Goal: Navigation & Orientation: Find specific page/section

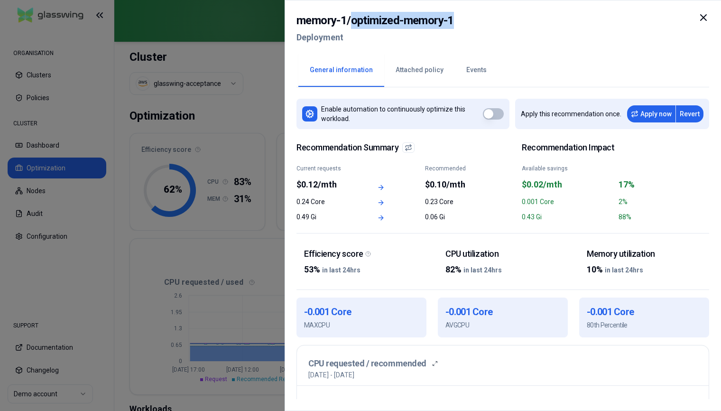
drag, startPoint x: 352, startPoint y: 23, endPoint x: 461, endPoint y: 22, distance: 109.1
click at [461, 22] on div "memory-1 / optimized-memory-1 Deployment" at bounding box center [503, 32] width 413 height 40
click at [396, 17] on h2 "memory-1 / optimized-memory-1" at bounding box center [376, 20] width 158 height 17
drag, startPoint x: 354, startPoint y: 22, endPoint x: 467, endPoint y: 22, distance: 112.9
click at [467, 22] on div "memory-1 / optimized-memory-1 Deployment" at bounding box center [503, 32] width 413 height 40
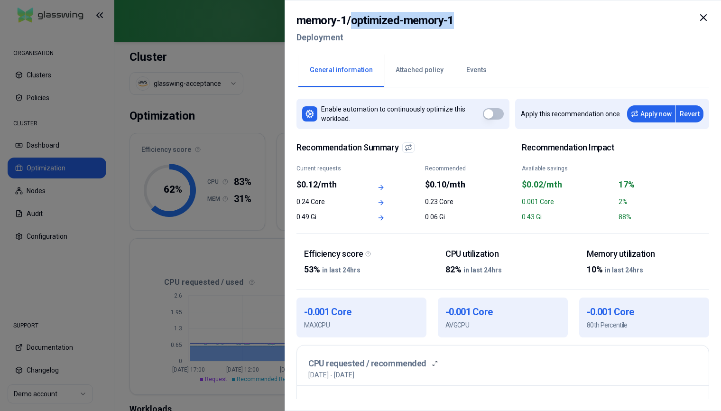
copy h2 "optimized-memory-1"
click at [523, 34] on div "memory-1 / optimized-memory-1 Deployment" at bounding box center [503, 32] width 413 height 40
drag, startPoint x: 706, startPoint y: 20, endPoint x: 669, endPoint y: 31, distance: 39.0
click at [706, 19] on icon at bounding box center [703, 17] width 11 height 11
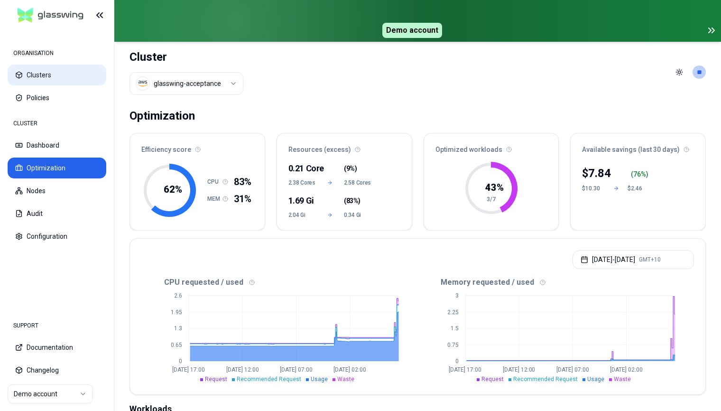
click at [44, 68] on button "Clusters" at bounding box center [57, 75] width 99 height 21
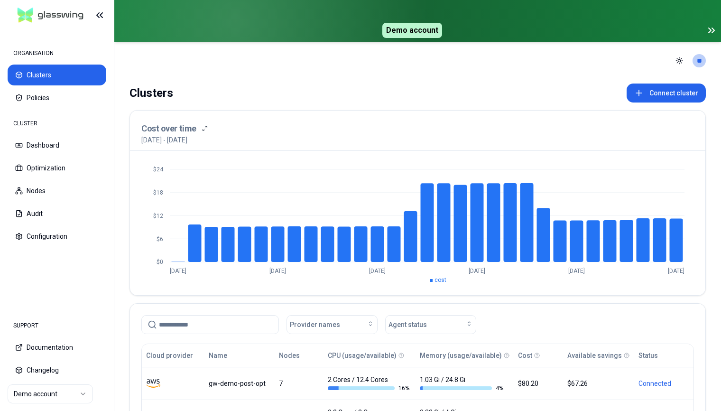
drag, startPoint x: 410, startPoint y: 30, endPoint x: 636, endPoint y: 23, distance: 226.4
click at [413, 29] on span "Demo account" at bounding box center [412, 30] width 60 height 15
click at [716, 31] on icon at bounding box center [711, 30] width 11 height 11
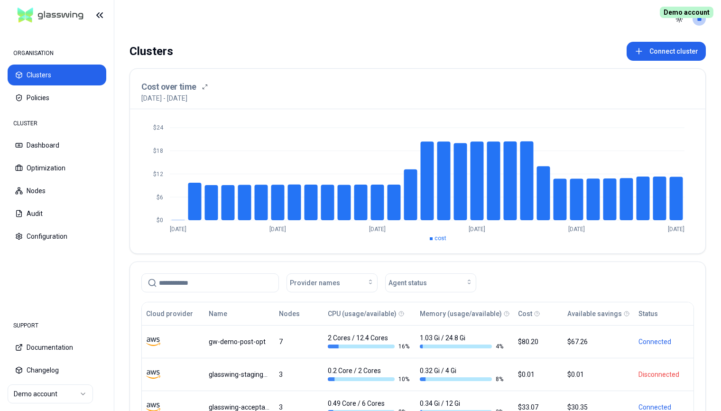
click at [682, 10] on span "Demo account" at bounding box center [687, 12] width 54 height 11
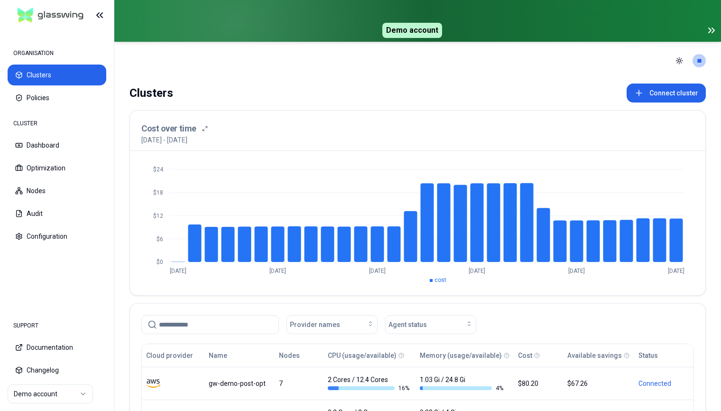
click at [713, 30] on icon at bounding box center [711, 30] width 11 height 11
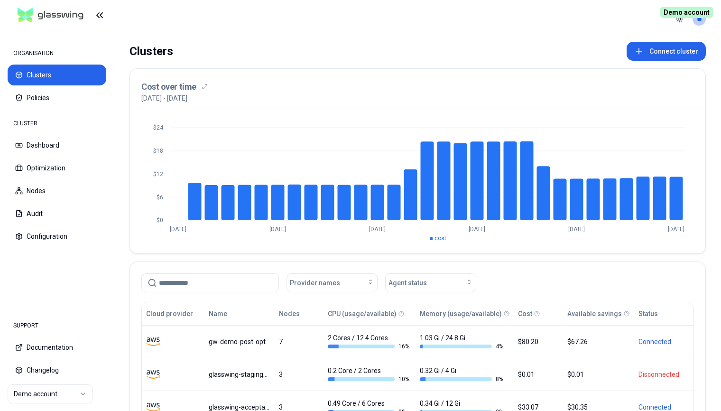
click at [372, 24] on header "Toggle theme **" at bounding box center [417, 19] width 607 height 38
click at [324, 32] on header "Toggle theme **" at bounding box center [417, 19] width 607 height 38
click at [480, 30] on header "Toggle theme **" at bounding box center [417, 19] width 607 height 38
click at [693, 14] on span "Demo account" at bounding box center [687, 12] width 54 height 11
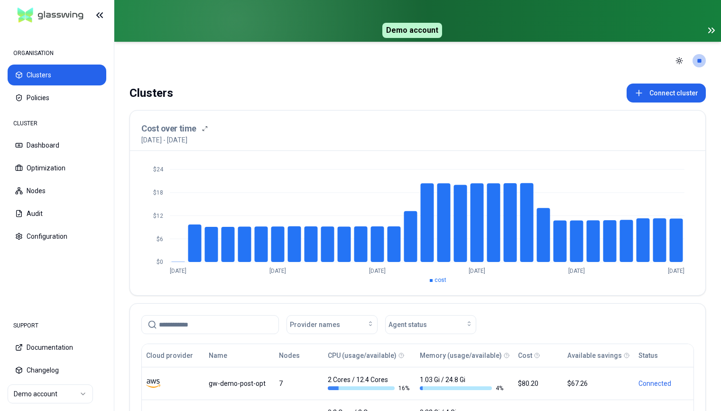
click at [714, 32] on icon at bounding box center [711, 30] width 11 height 11
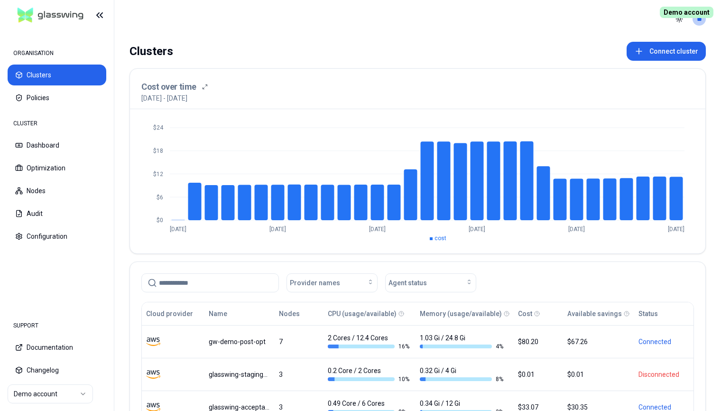
click at [449, 37] on header "Toggle theme **" at bounding box center [417, 19] width 607 height 38
click at [69, 152] on button "Dashboard" at bounding box center [57, 145] width 99 height 21
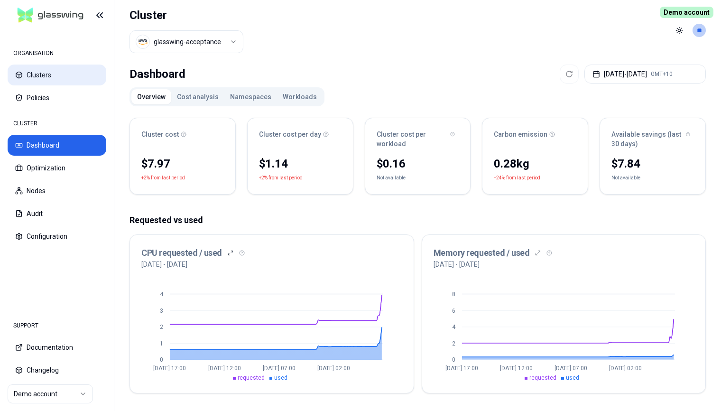
click at [36, 81] on button "Clusters" at bounding box center [57, 75] width 99 height 21
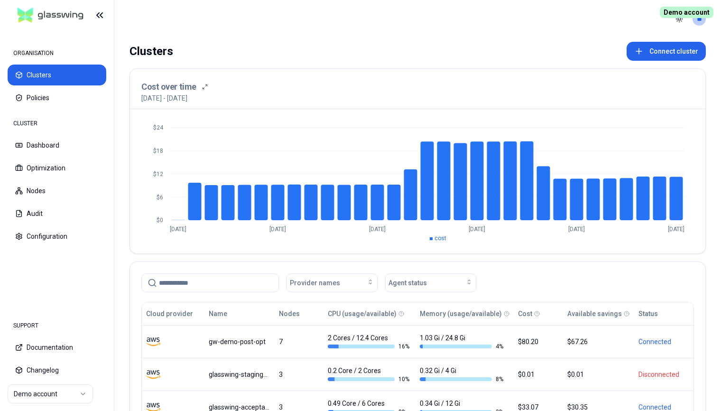
click at [428, 41] on div "Clusters Connect cluster Cost over time 15th July 2025 - 14th August 2025 $0 $6…" at bounding box center [417, 327] width 607 height 578
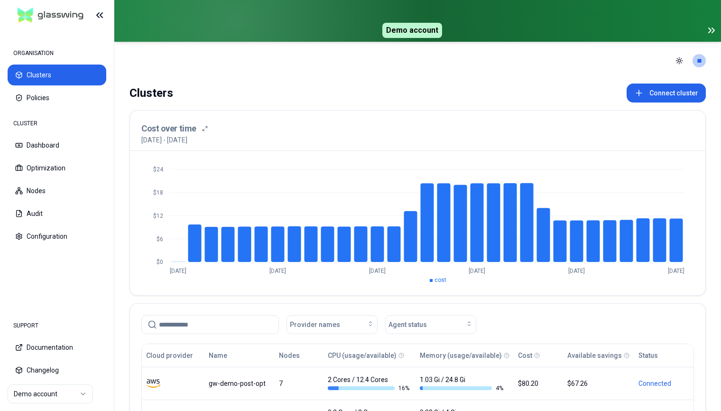
click at [716, 33] on icon at bounding box center [711, 30] width 11 height 11
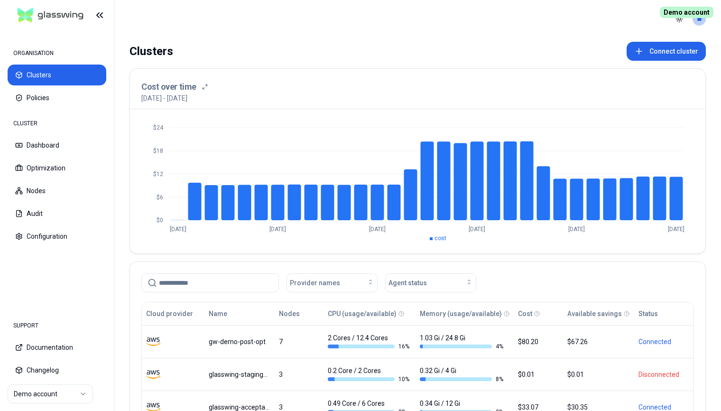
click at [460, 41] on div "Clusters Connect cluster Cost over time [DATE] - [DATE] $0 $6 $12 $18 $24 [DATE…" at bounding box center [417, 327] width 607 height 578
click at [300, 30] on header "Toggle theme **" at bounding box center [417, 19] width 607 height 38
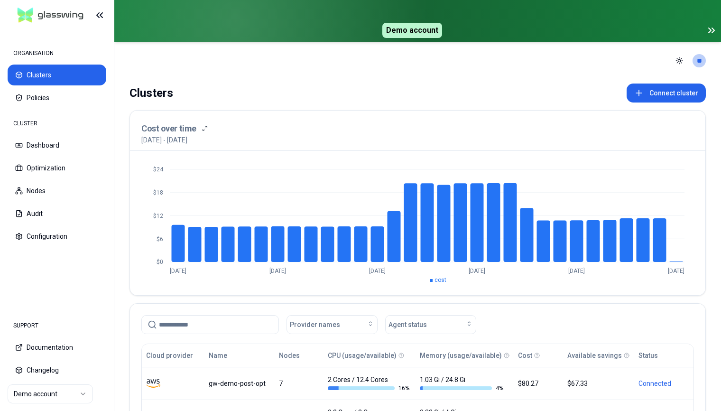
click at [490, 74] on header "Toggle theme **" at bounding box center [417, 61] width 607 height 38
click at [709, 30] on icon at bounding box center [711, 30] width 11 height 11
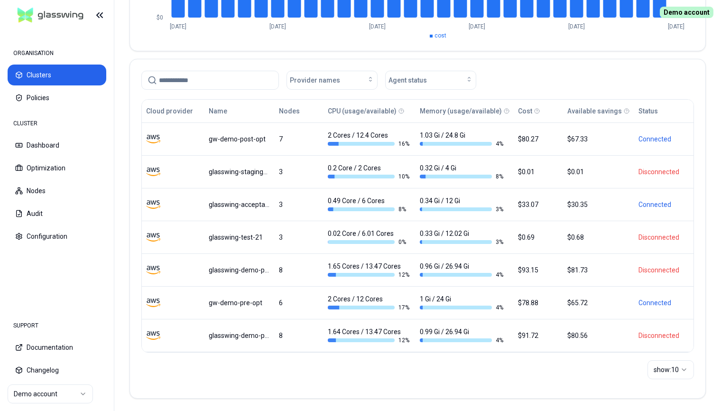
scroll to position [205, 0]
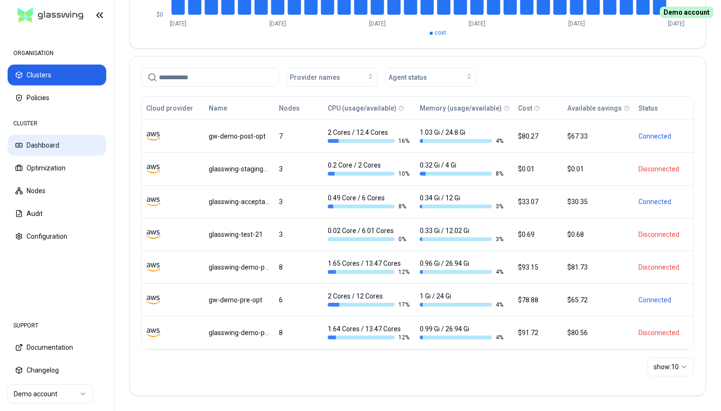
click at [45, 147] on button "Dashboard" at bounding box center [57, 145] width 99 height 21
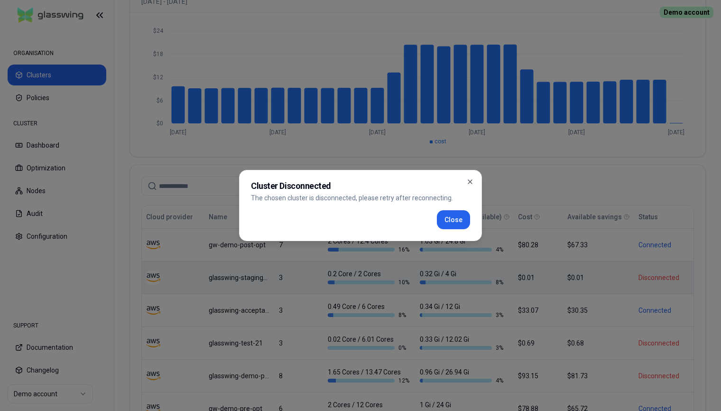
scroll to position [97, 0]
click at [457, 221] on button "Close" at bounding box center [453, 219] width 33 height 19
click at [466, 217] on button "Close" at bounding box center [453, 219] width 33 height 19
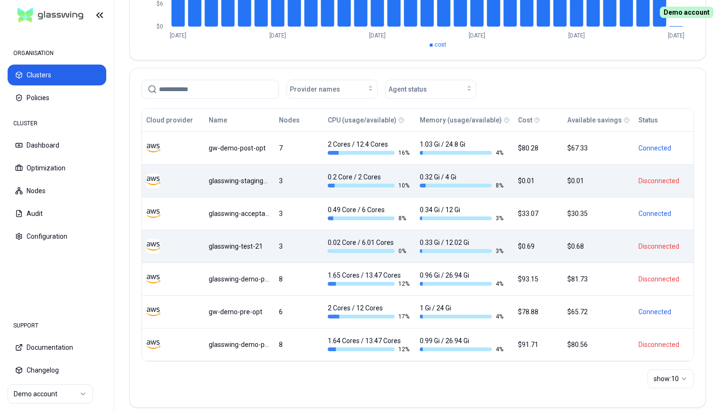
scroll to position [194, 0]
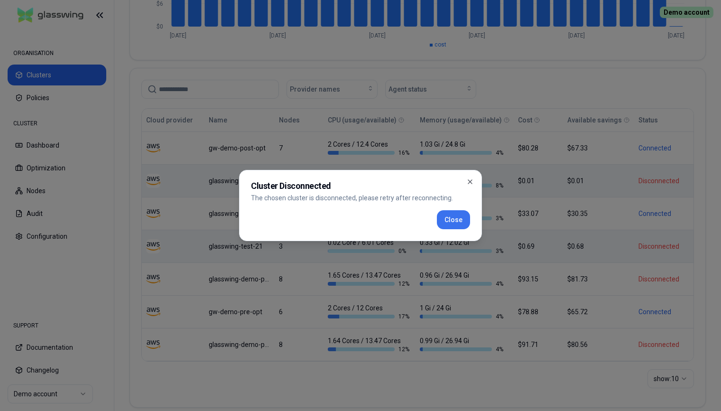
click at [459, 219] on button "Close" at bounding box center [453, 219] width 33 height 19
click at [458, 222] on button "Close" at bounding box center [453, 219] width 33 height 19
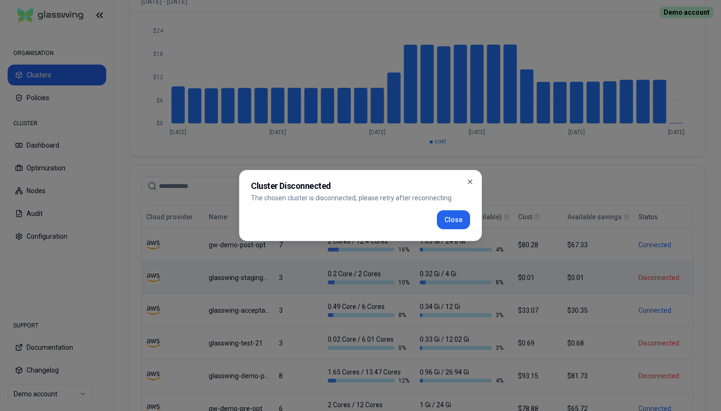
scroll to position [97, 0]
click at [454, 221] on button "Close" at bounding box center [453, 219] width 33 height 19
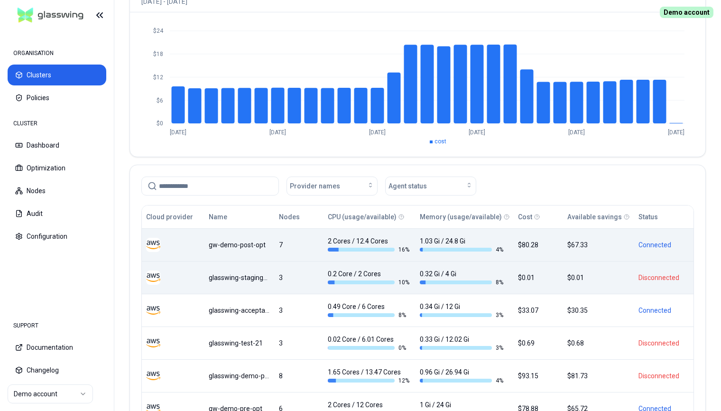
click at [590, 247] on div "$67.33" at bounding box center [598, 244] width 62 height 9
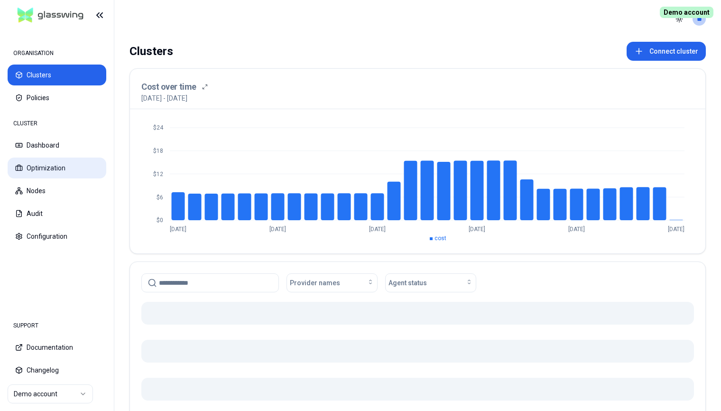
click at [45, 166] on button "Optimization" at bounding box center [57, 168] width 99 height 21
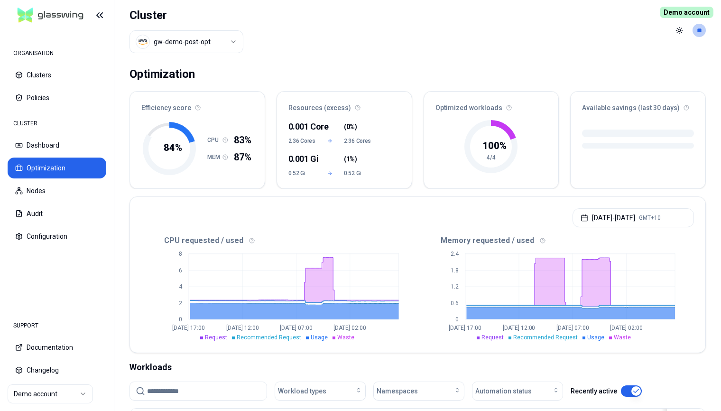
click at [181, 40] on html "ORGANISATION Clusters Policies CLUSTER Dashboard Optimization Nodes Audit Confi…" at bounding box center [360, 205] width 721 height 411
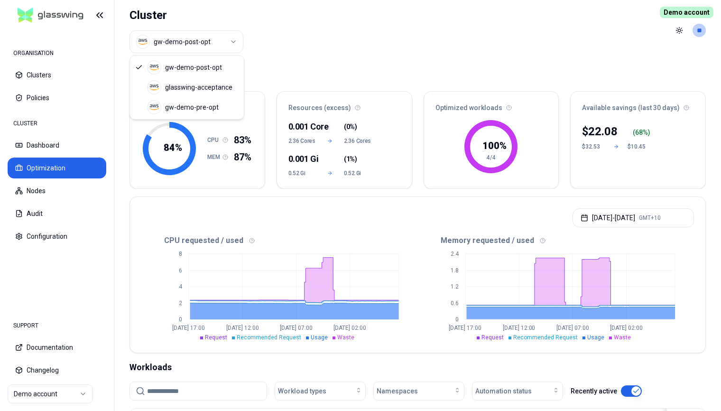
click at [344, 50] on html "ORGANISATION Clusters Policies CLUSTER Dashboard Optimization Nodes Audit Confi…" at bounding box center [360, 205] width 721 height 411
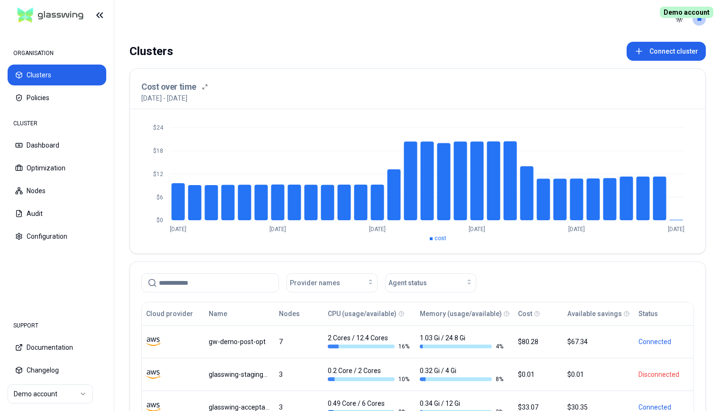
click at [384, 32] on header "Toggle theme **" at bounding box center [417, 19] width 607 height 38
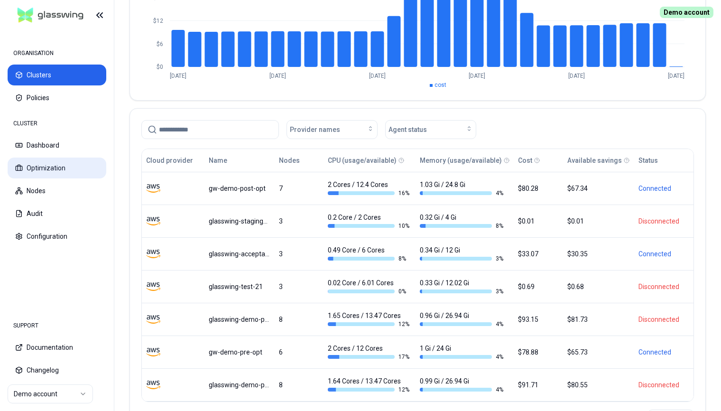
scroll to position [56, 0]
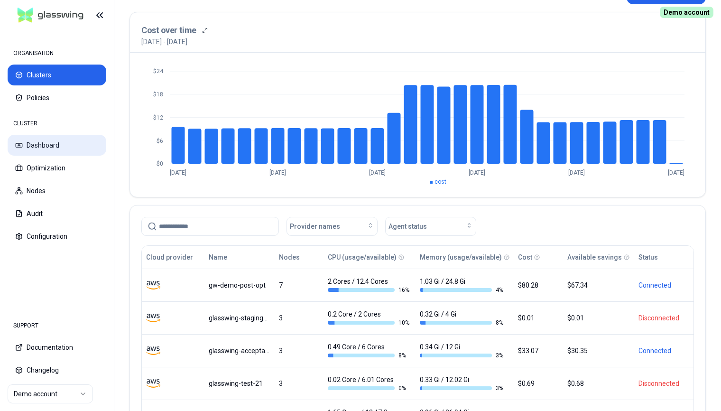
click at [45, 142] on button "Dashboard" at bounding box center [57, 145] width 99 height 21
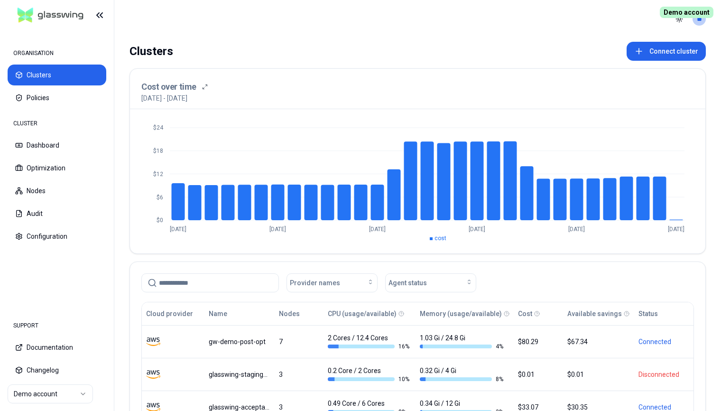
click at [318, 33] on header "Toggle theme **" at bounding box center [417, 19] width 607 height 38
drag, startPoint x: 137, startPoint y: 52, endPoint x: 166, endPoint y: 50, distance: 29.5
click at [166, 50] on div "Clusters" at bounding box center [152, 51] width 44 height 19
drag, startPoint x: 240, startPoint y: 50, endPoint x: 162, endPoint y: 51, distance: 77.8
click at [240, 50] on div "Clusters Connect cluster" at bounding box center [418, 51] width 576 height 19
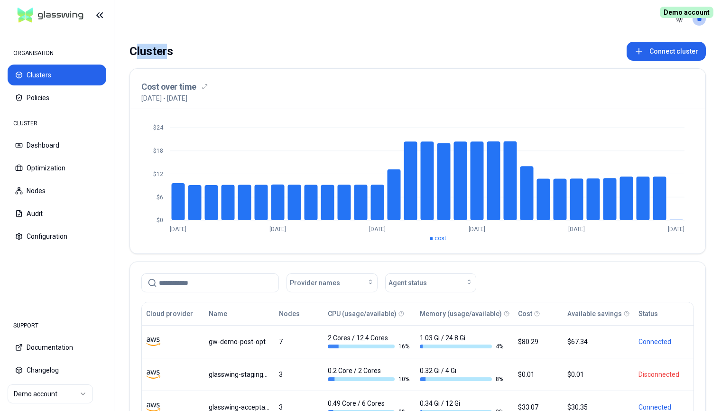
drag, startPoint x: 143, startPoint y: 52, endPoint x: 166, endPoint y: 51, distance: 23.3
click at [166, 51] on div "Clusters" at bounding box center [152, 51] width 44 height 19
click at [248, 51] on div "Clusters Connect cluster" at bounding box center [418, 51] width 576 height 19
click at [453, 46] on div "Clusters Connect cluster" at bounding box center [418, 51] width 576 height 19
click at [539, 34] on header "Toggle theme **" at bounding box center [417, 19] width 607 height 38
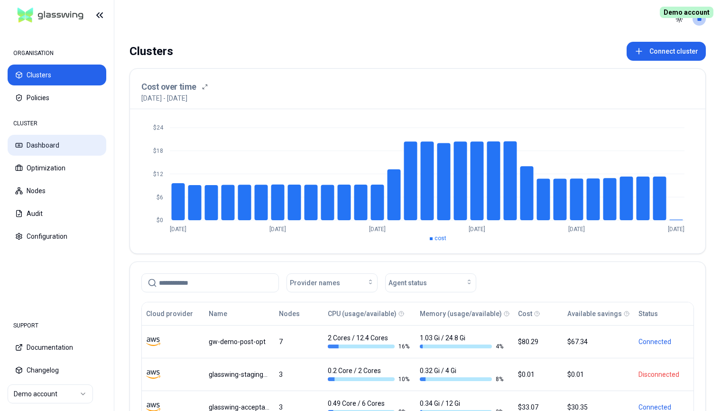
click at [70, 142] on button "Dashboard" at bounding box center [57, 145] width 99 height 21
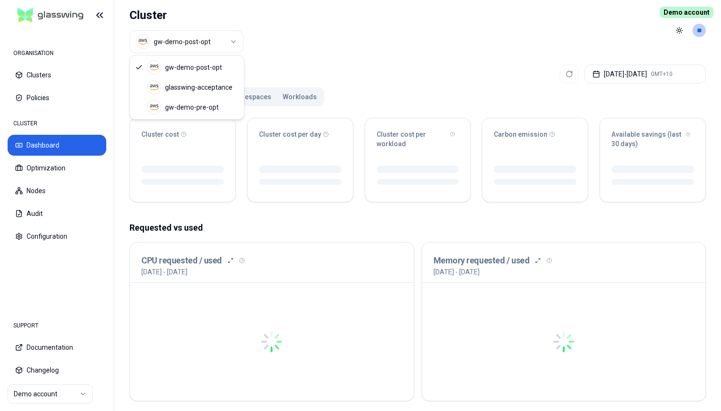
click at [198, 44] on html "ORGANISATION Clusters Policies CLUSTER Dashboard Optimization Nodes Audit Confi…" at bounding box center [360, 205] width 721 height 411
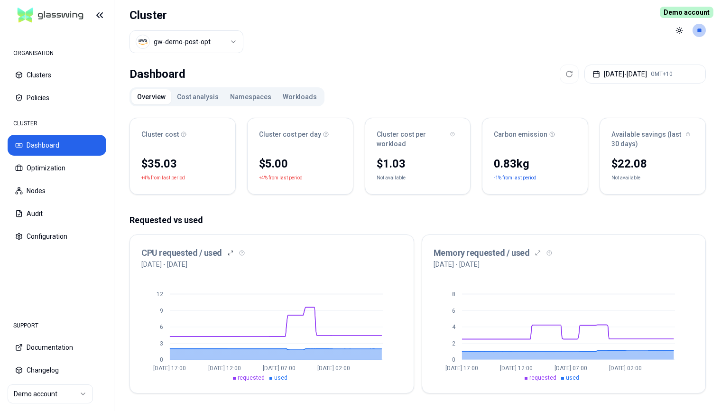
click at [355, 46] on html "ORGANISATION Clusters Policies CLUSTER Dashboard Optimization Nodes Audit Confi…" at bounding box center [360, 205] width 721 height 411
click at [36, 77] on button "Clusters" at bounding box center [57, 75] width 99 height 21
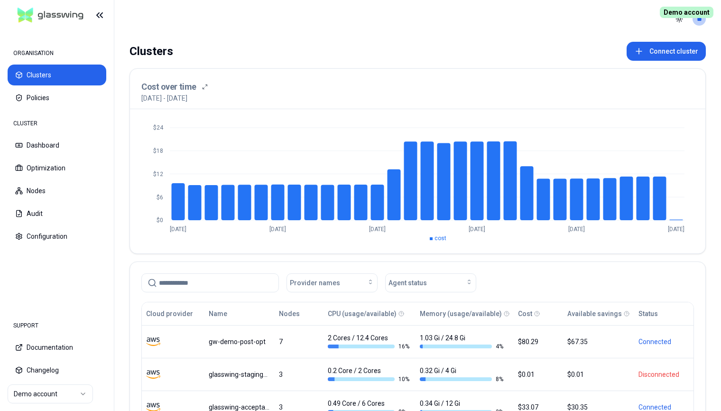
click at [378, 33] on header "Toggle theme **" at bounding box center [417, 19] width 607 height 38
click at [63, 145] on button "Dashboard" at bounding box center [57, 145] width 99 height 21
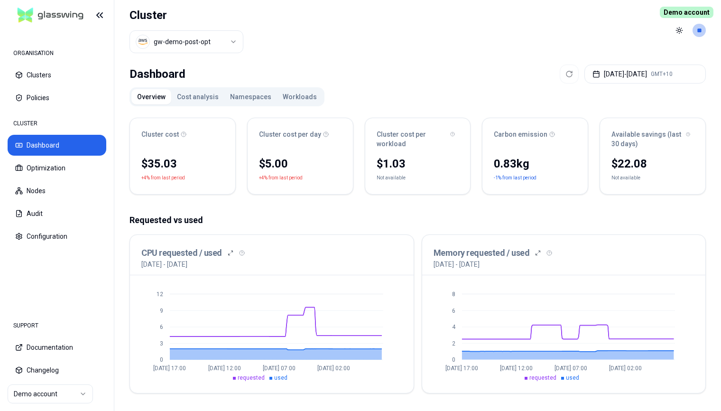
click at [202, 35] on html "ORGANISATION Clusters Policies CLUSTER Dashboard Optimization Nodes Audit Confi…" at bounding box center [360, 205] width 721 height 411
click at [359, 37] on html "ORGANISATION Clusters Policies CLUSTER Dashboard Optimization Nodes Audit Confi…" at bounding box center [360, 205] width 721 height 411
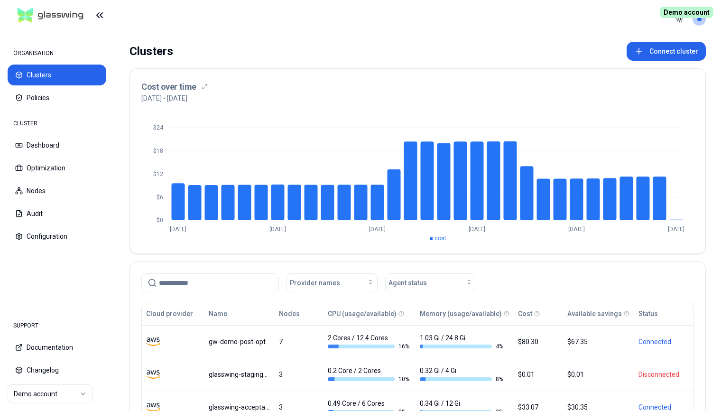
click at [287, 35] on header "Toggle theme **" at bounding box center [417, 19] width 607 height 38
click at [319, 17] on header "Toggle theme **" at bounding box center [417, 19] width 607 height 38
